Goal: Book appointment/travel/reservation

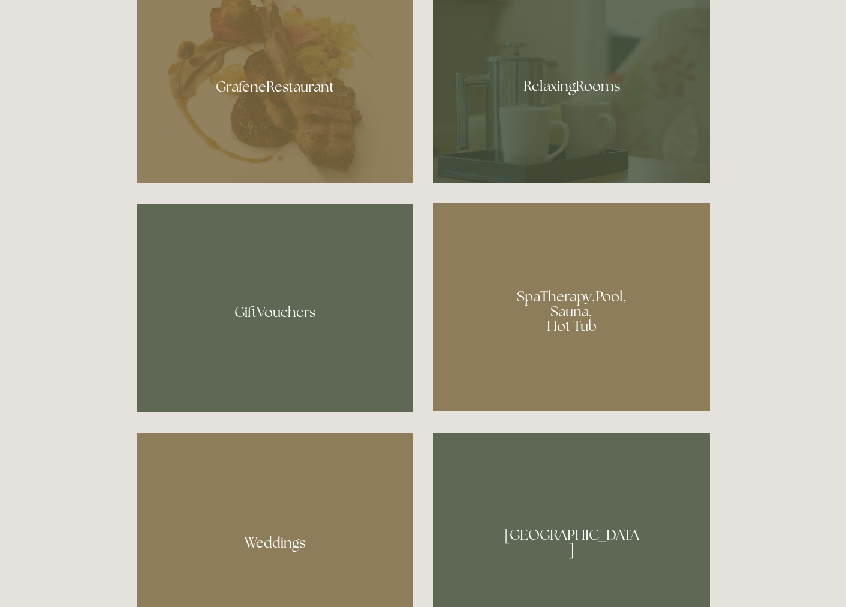
scroll to position [934, 0]
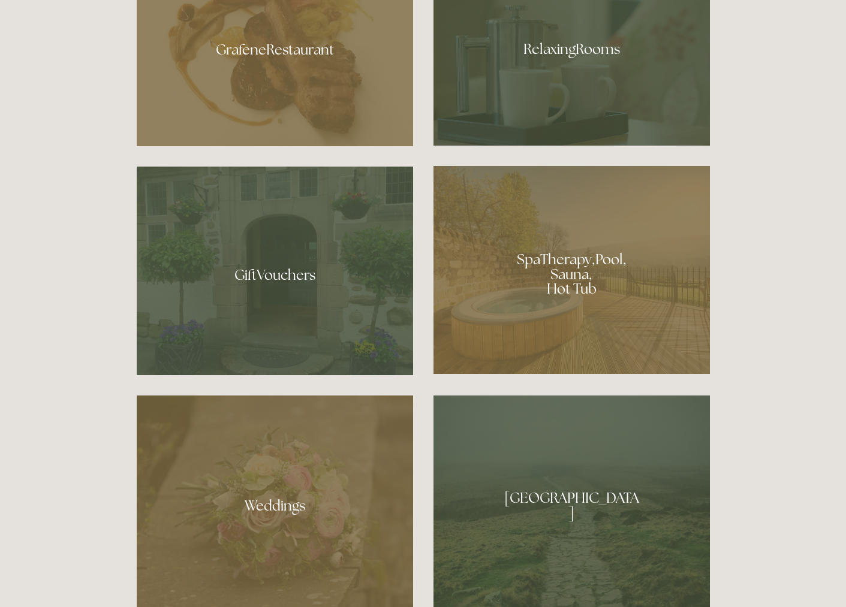
click at [539, 296] on div at bounding box center [571, 270] width 276 height 208
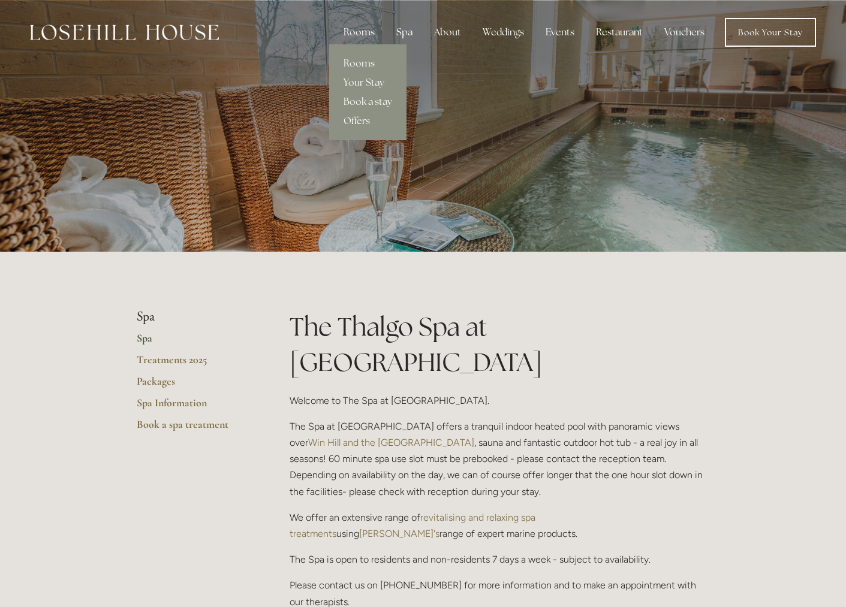
click at [361, 34] on div "Rooms" at bounding box center [359, 32] width 50 height 24
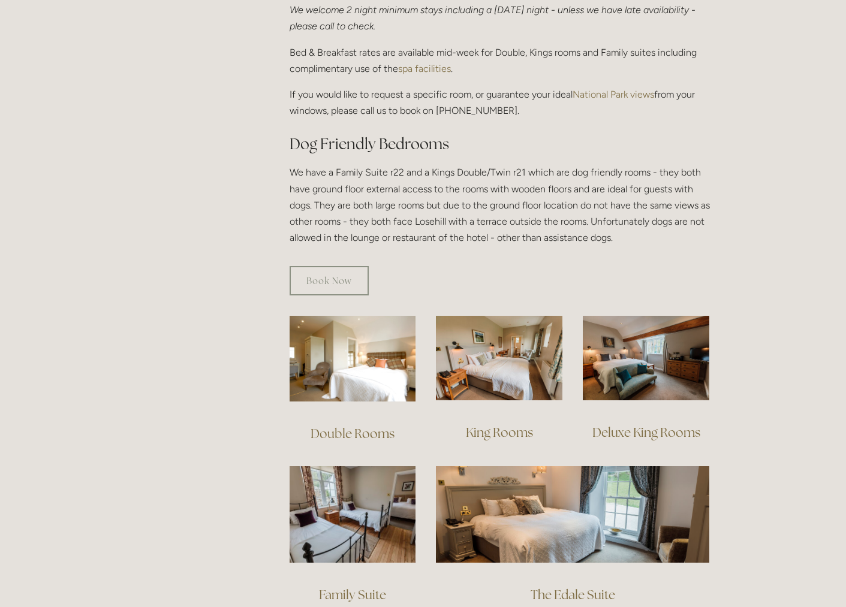
scroll to position [651, 0]
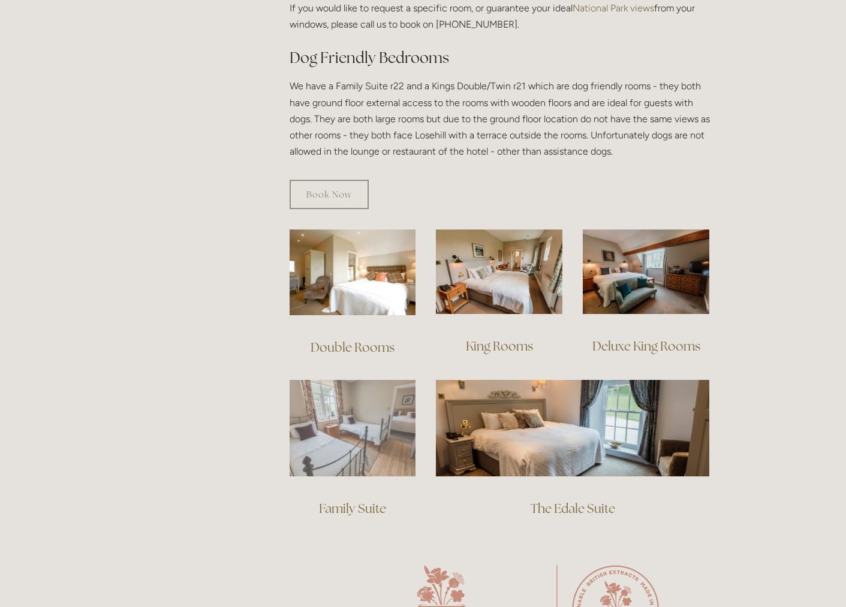
click at [343, 420] on img at bounding box center [352, 428] width 126 height 96
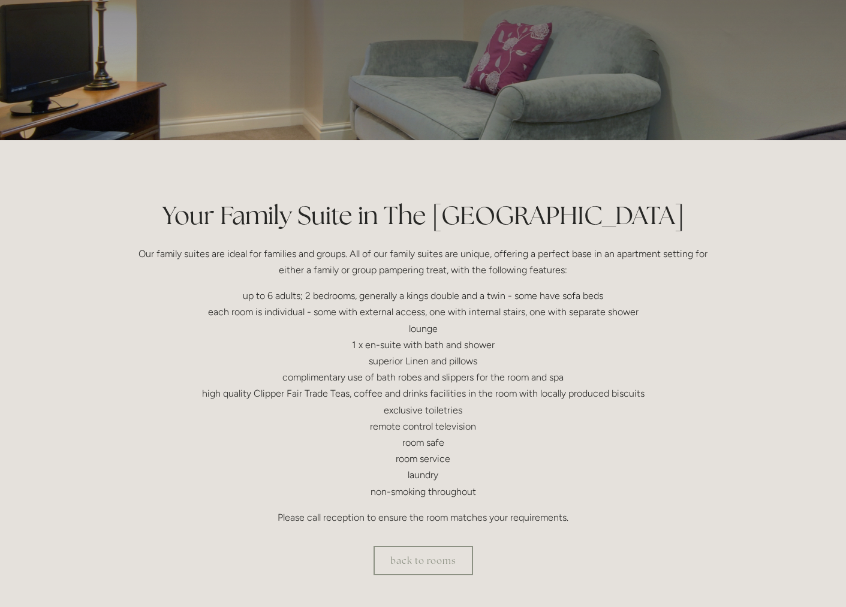
scroll to position [128, 0]
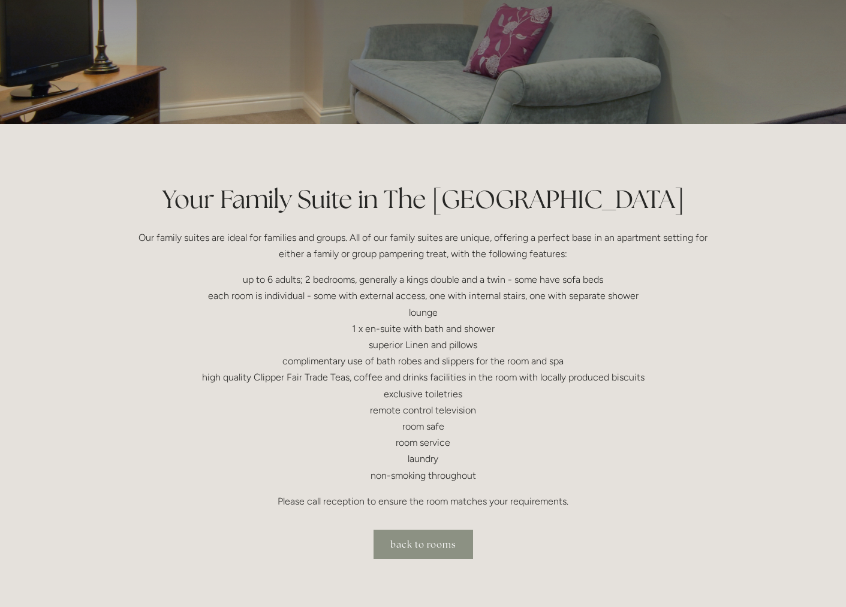
click at [433, 545] on link "back to rooms" at bounding box center [422, 544] width 99 height 29
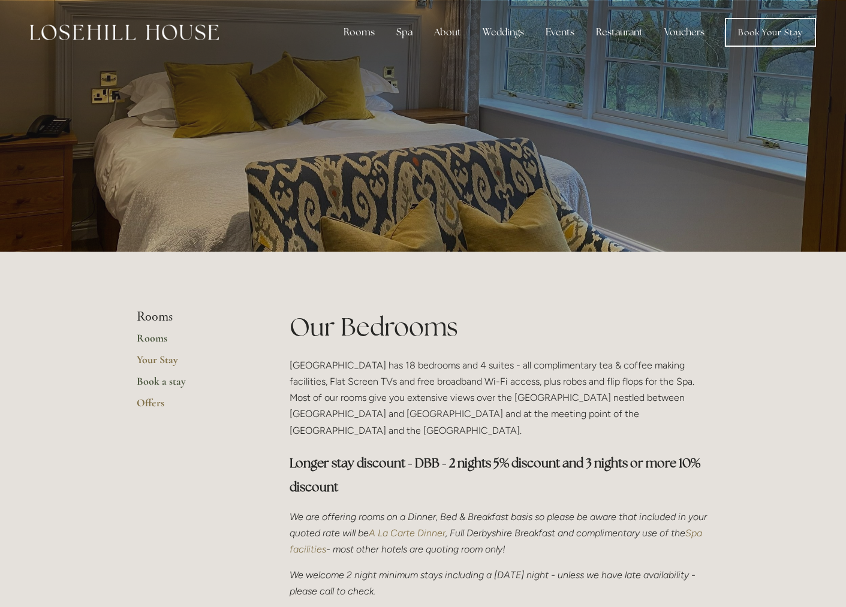
click at [166, 383] on link "Book a stay" at bounding box center [194, 386] width 114 height 22
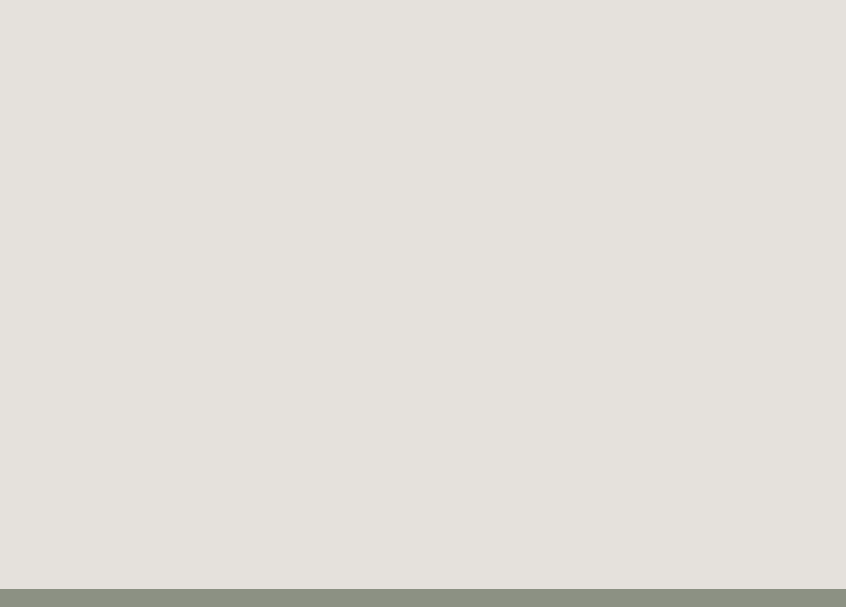
scroll to position [4, 0]
